Goal: Answer question/provide support: Share knowledge or assist other users

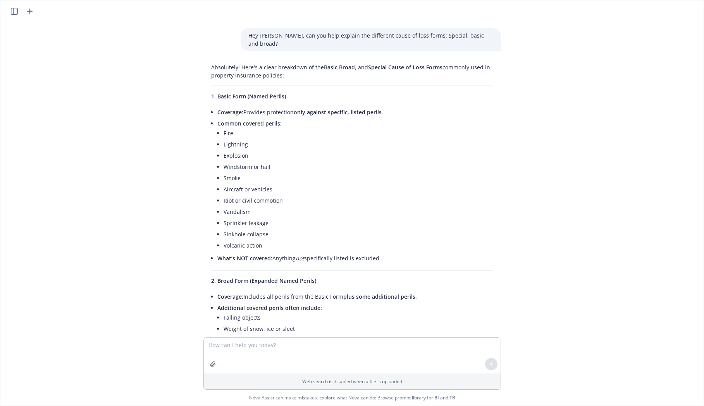
scroll to position [19445, 0]
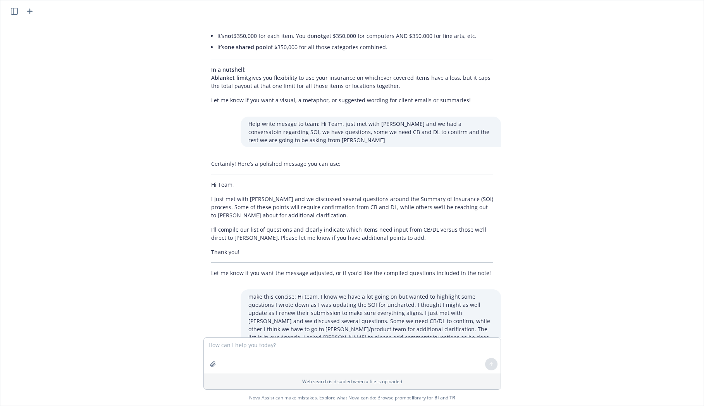
click at [301, 292] on p "make this concise: Hi team, I know we have a lot going on but wanted to highlig…" at bounding box center [370, 320] width 245 height 57
